Goal: Register for event/course

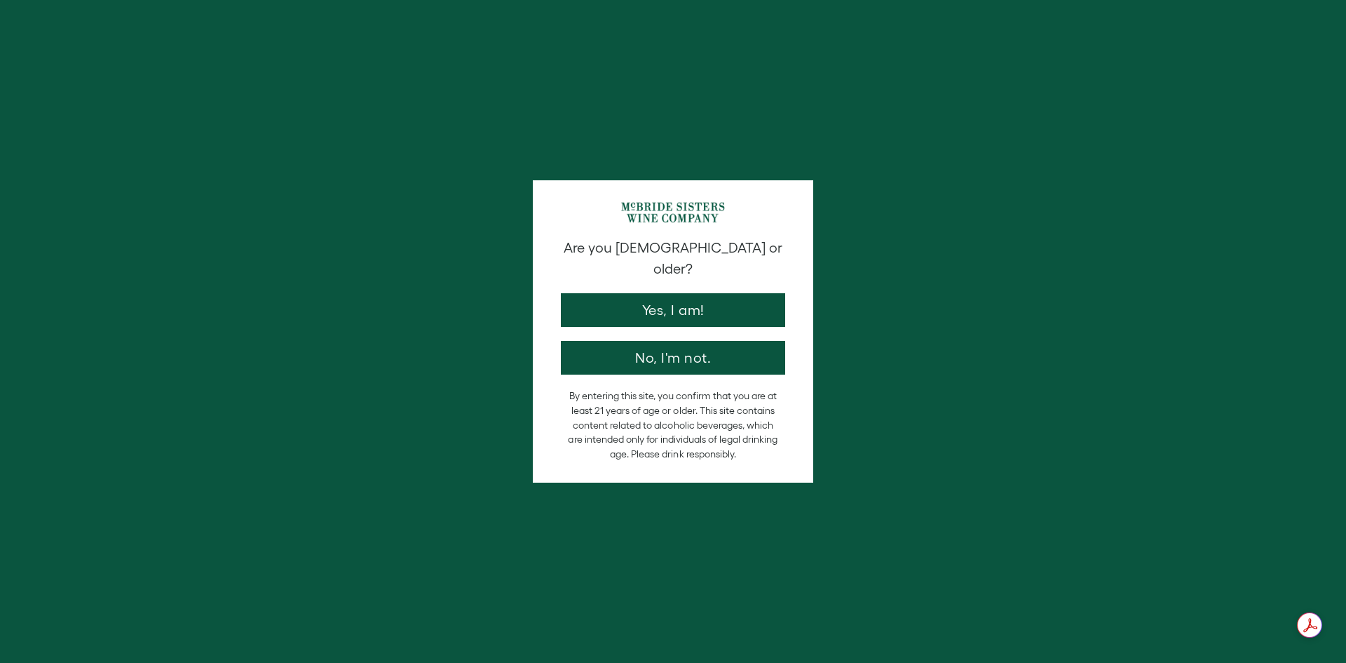
click at [721, 293] on button "Yes, I am!" at bounding box center [673, 310] width 224 height 34
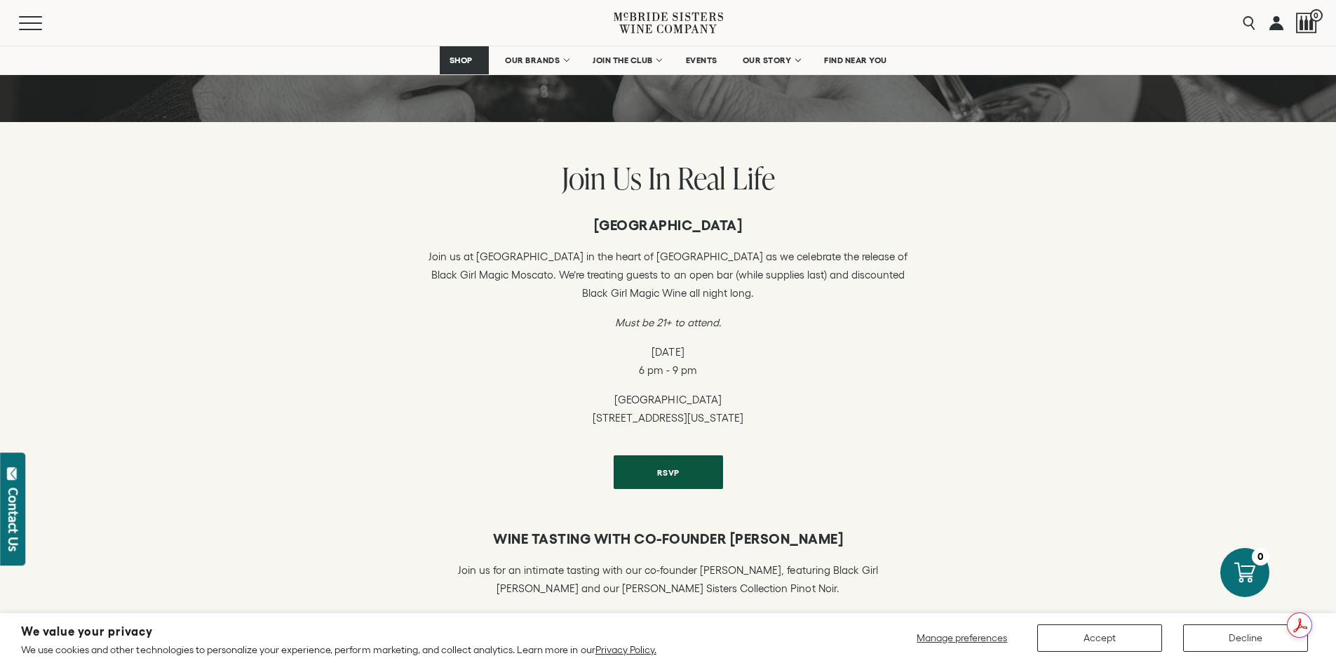
scroll to position [561, 0]
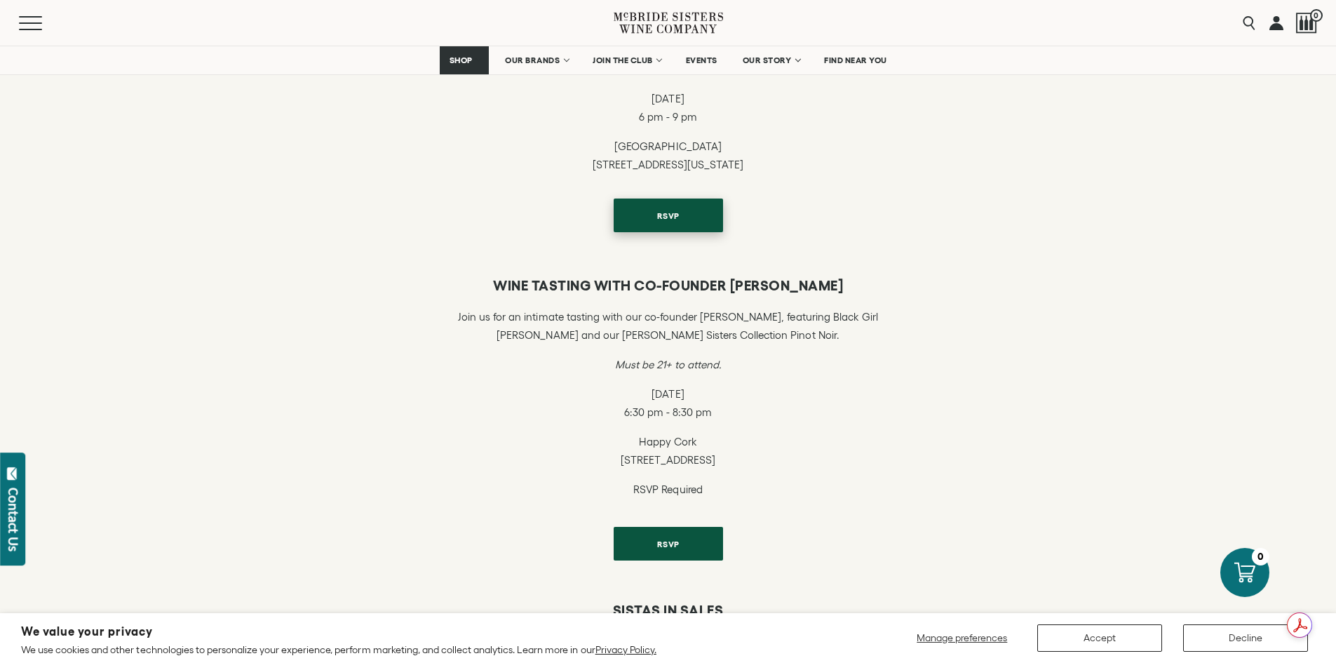
click at [649, 214] on span "RSVP" at bounding box center [668, 215] width 72 height 27
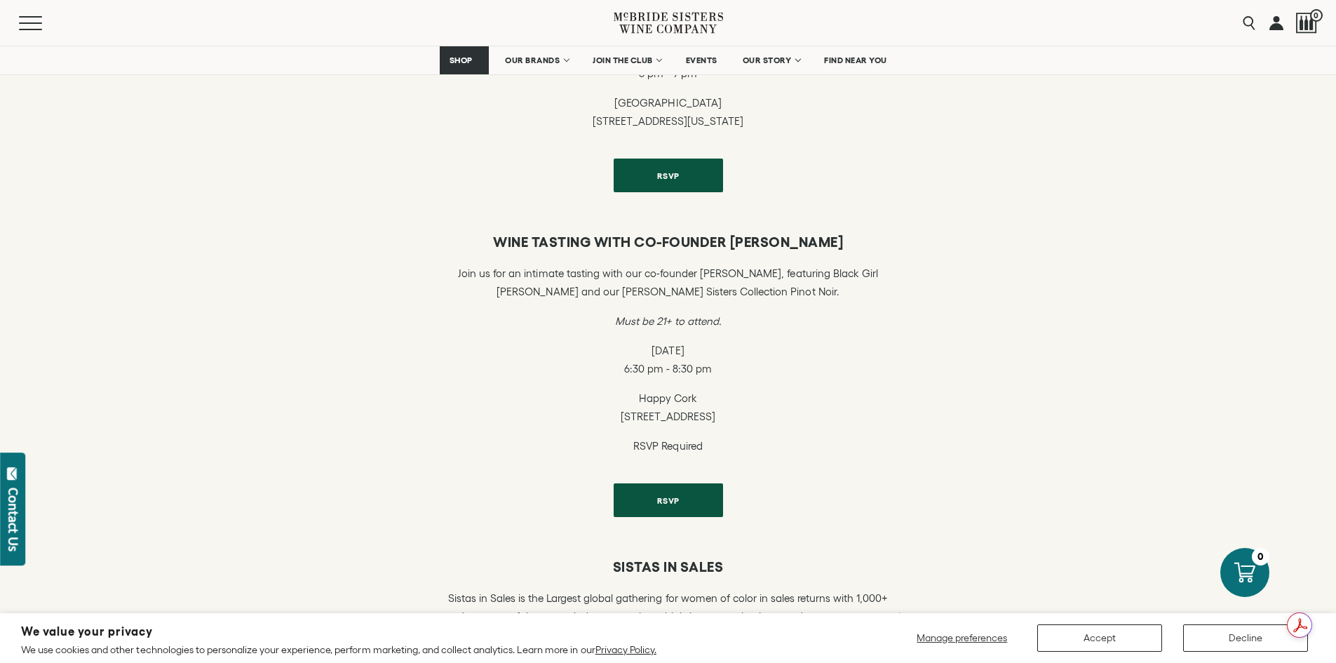
scroll to position [841, 0]
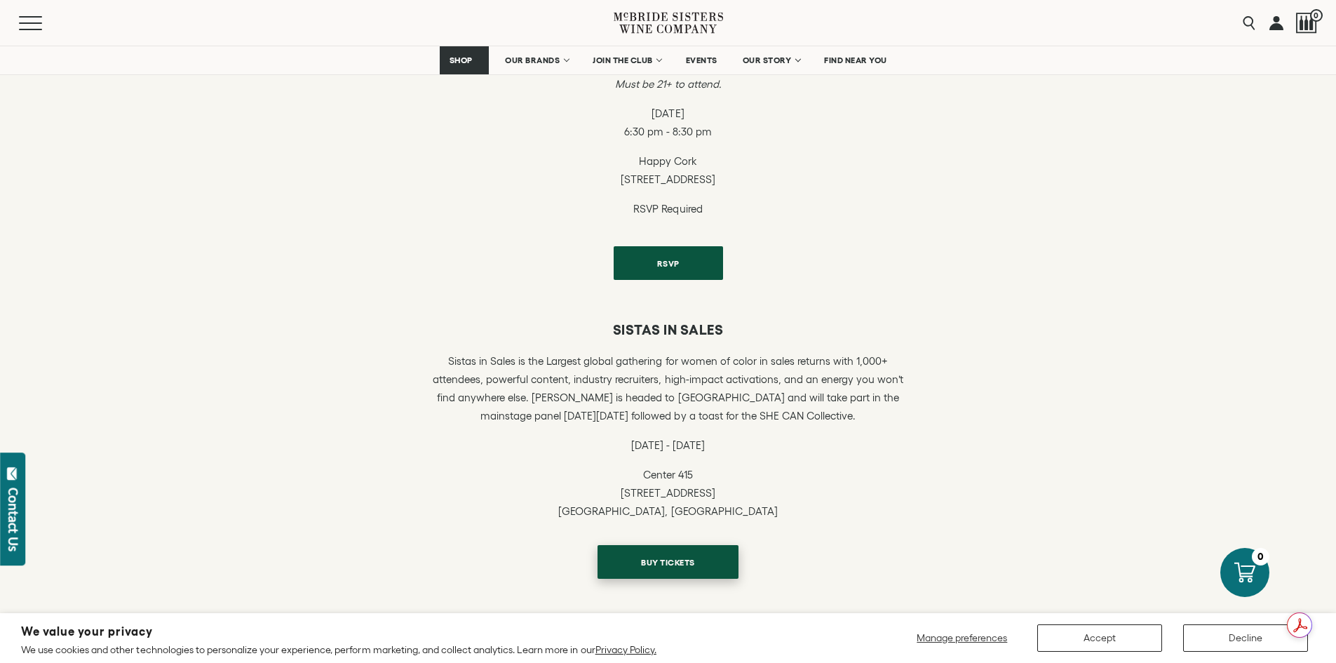
click at [689, 563] on span "BUY TICKETS" at bounding box center [667, 561] width 103 height 27
